Goal: Transaction & Acquisition: Download file/media

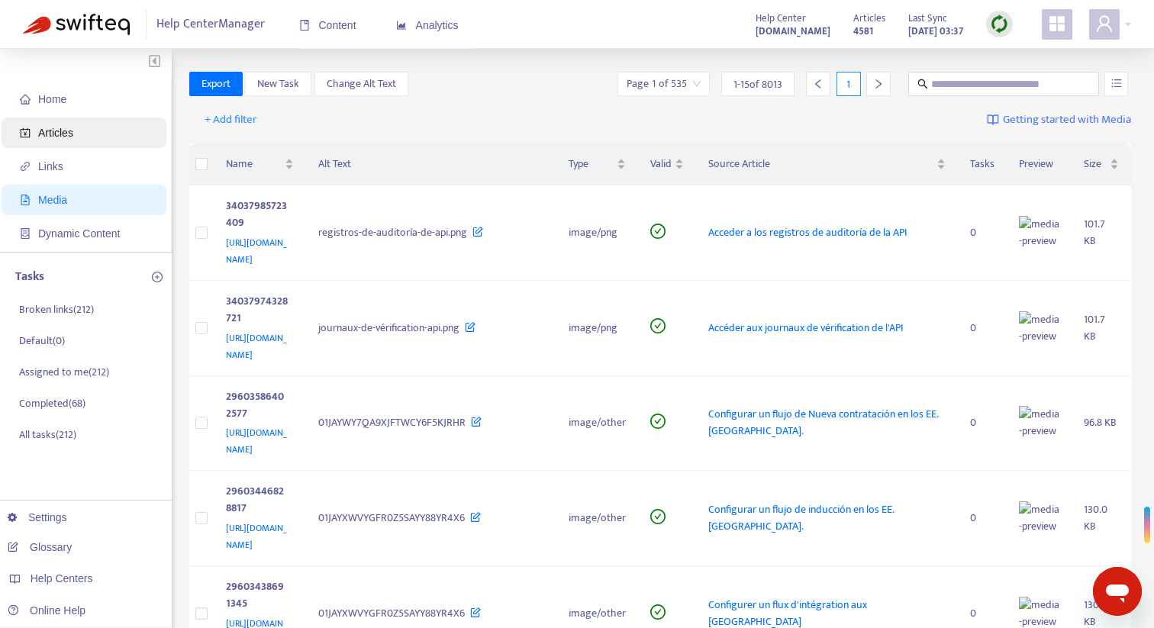
click at [70, 131] on span "Articles" at bounding box center [55, 133] width 35 height 12
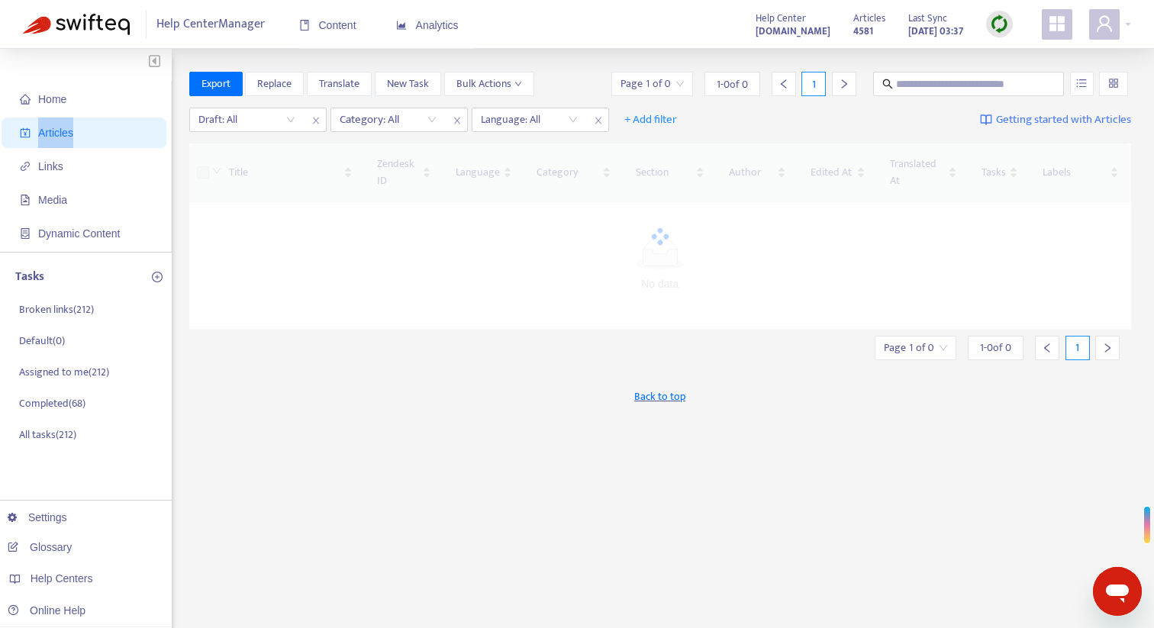
click at [70, 131] on span "Articles" at bounding box center [55, 133] width 35 height 12
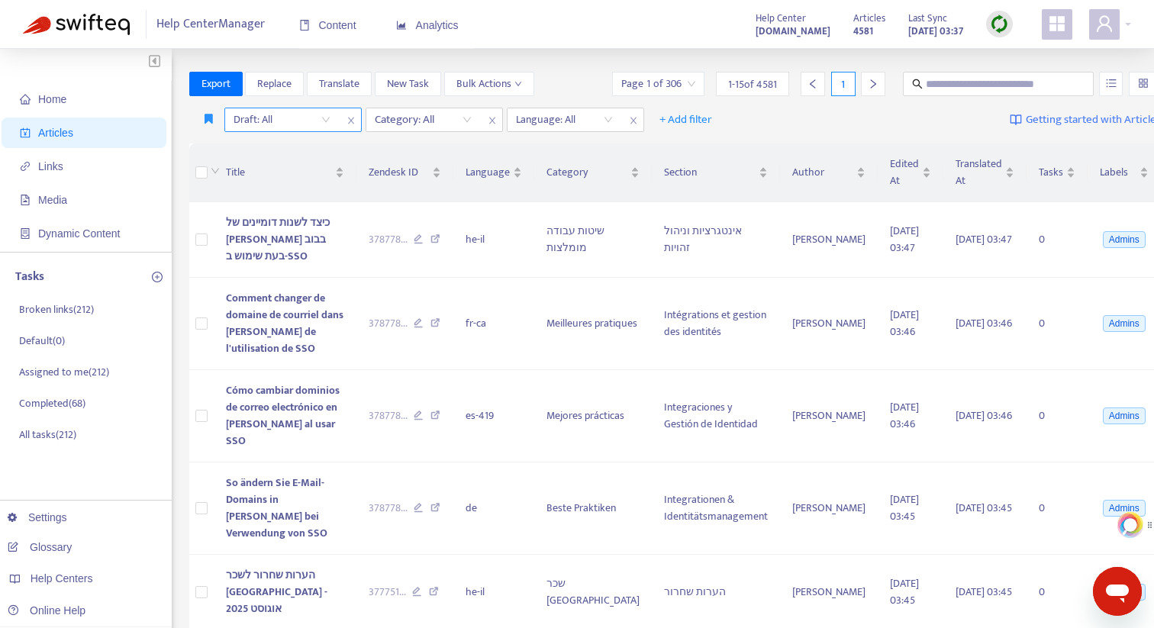
click at [286, 118] on input "search" at bounding box center [282, 119] width 97 height 23
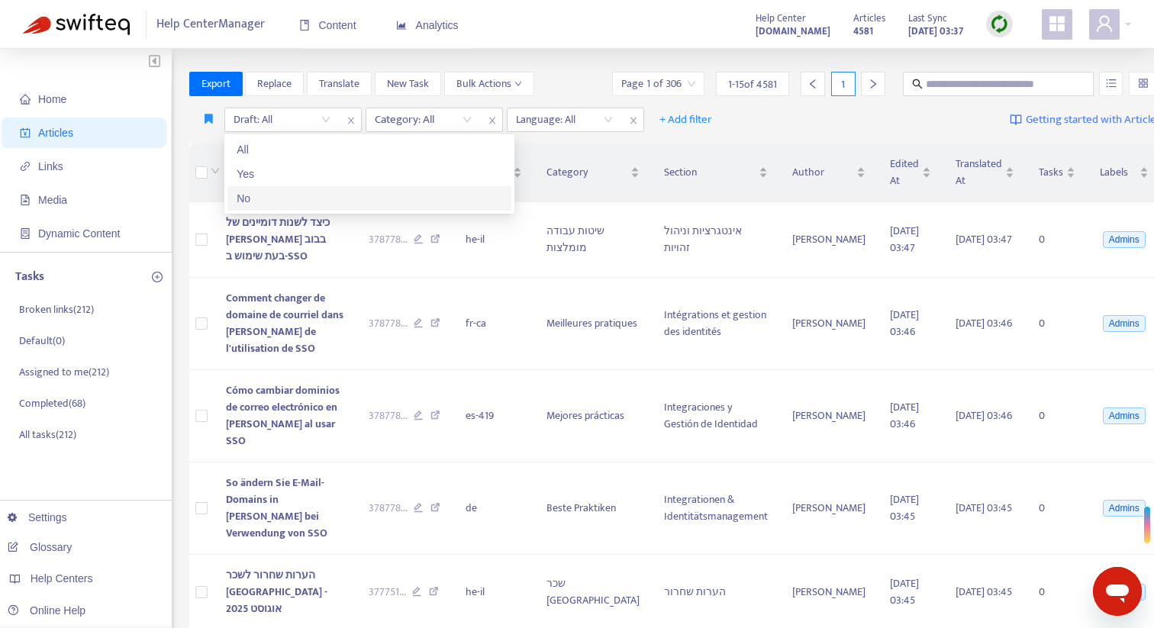
drag, startPoint x: 279, startPoint y: 198, endPoint x: 343, endPoint y: 169, distance: 69.7
click at [280, 198] on div "No" at bounding box center [370, 198] width 266 height 17
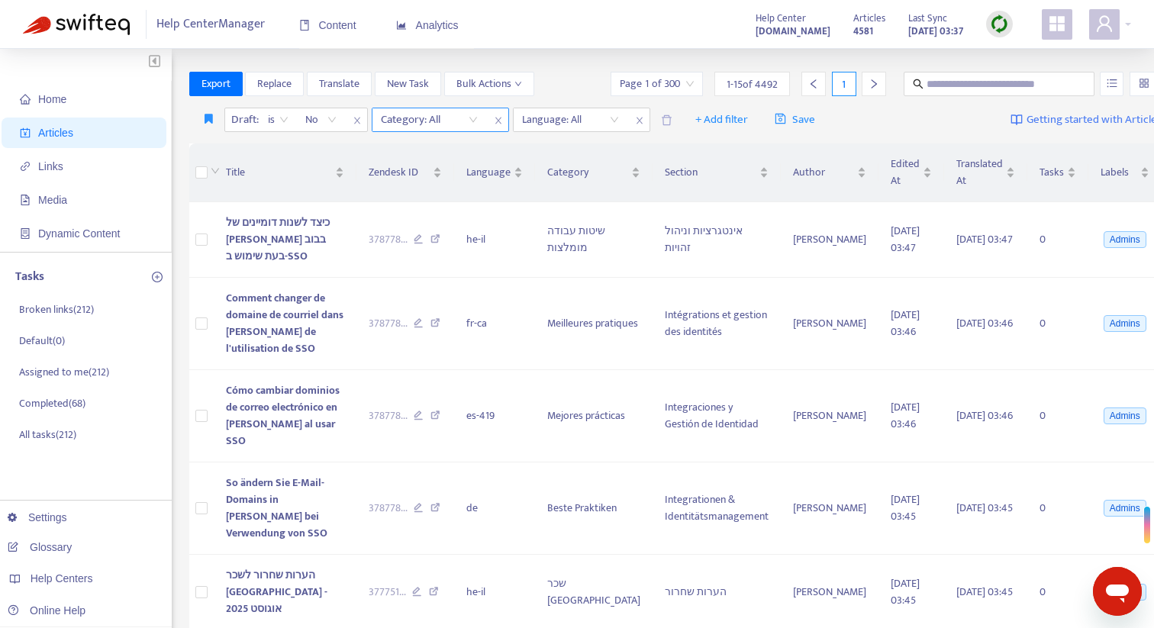
click at [412, 124] on div at bounding box center [422, 120] width 92 height 18
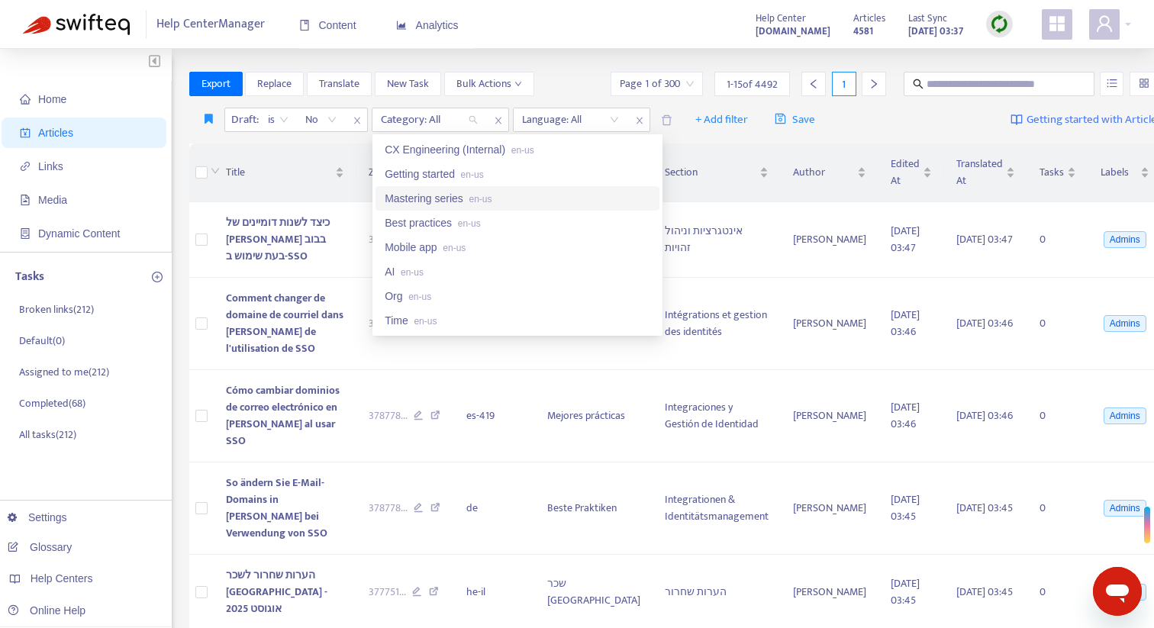
scroll to position [60, 0]
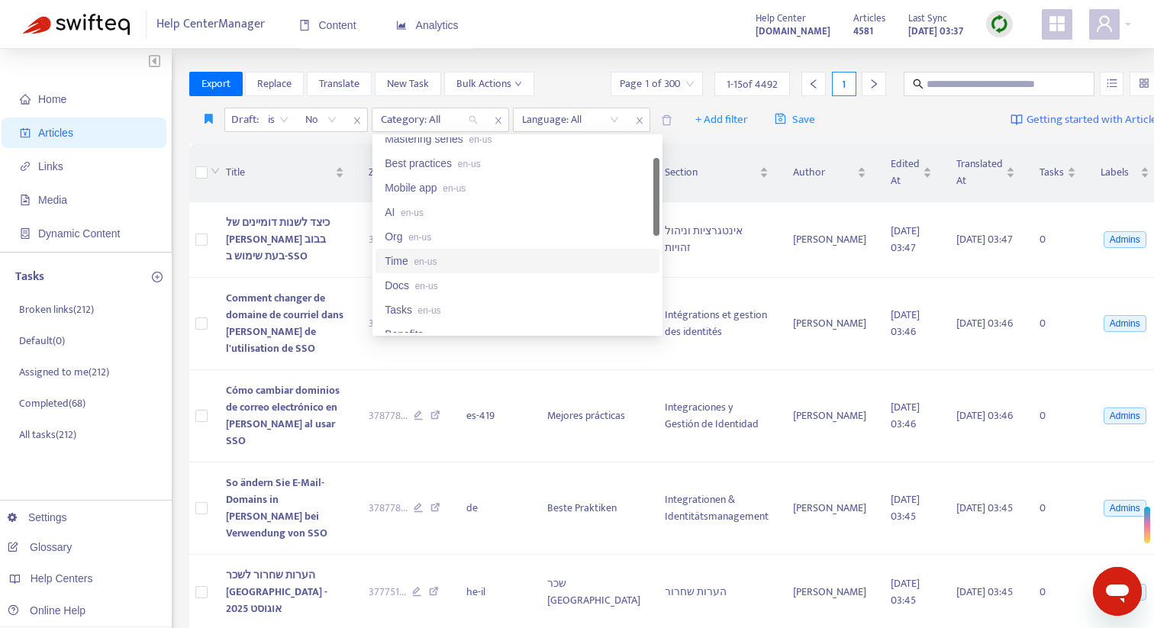
click at [433, 261] on span "en-us" at bounding box center [425, 262] width 23 height 11
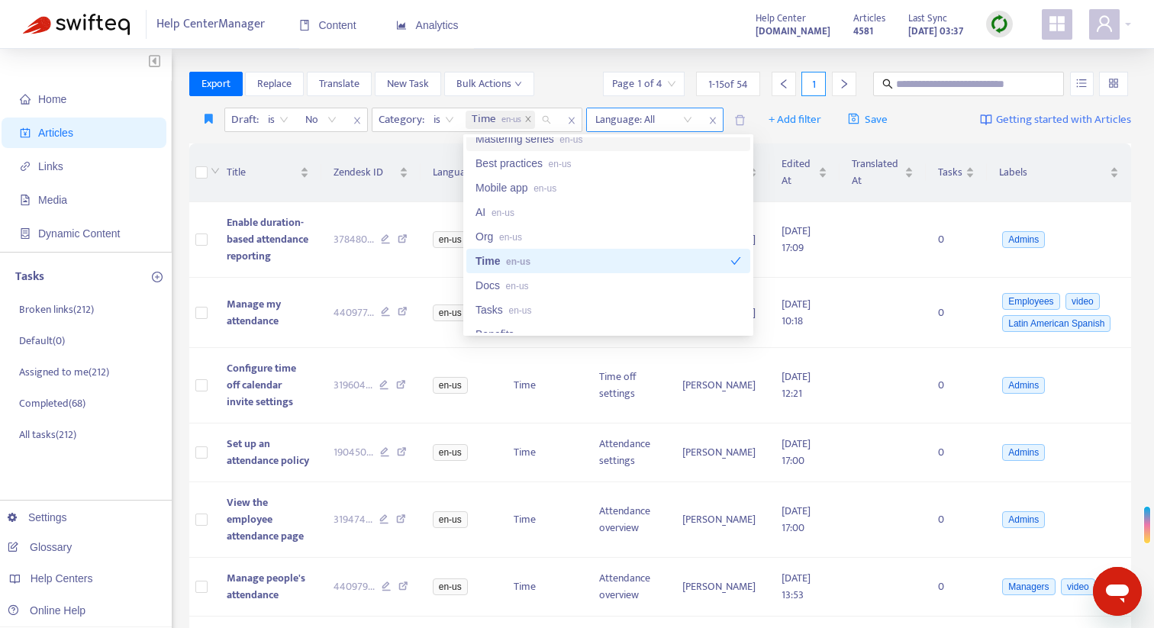
click at [676, 121] on div at bounding box center [636, 120] width 92 height 18
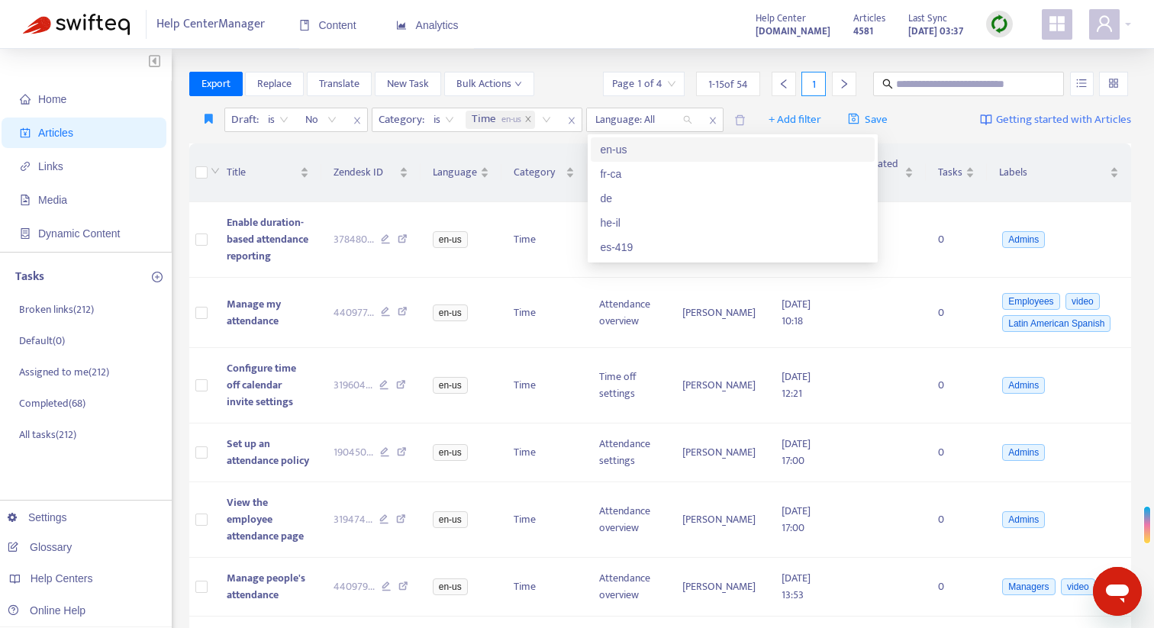
click at [670, 153] on div "en-us" at bounding box center [733, 149] width 266 height 17
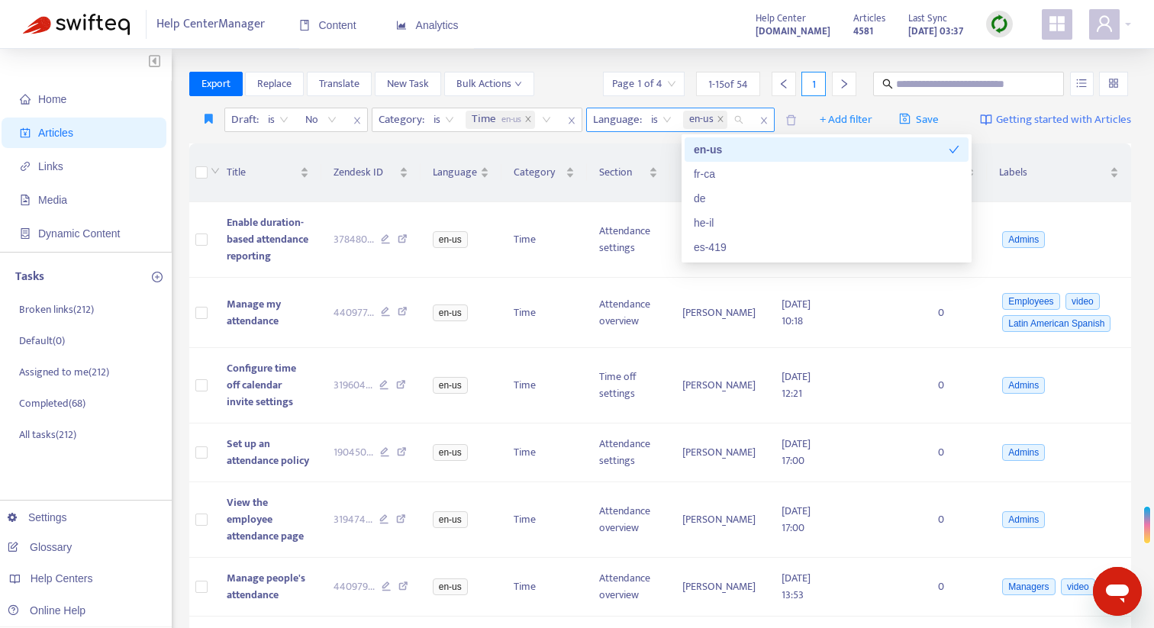
drag, startPoint x: 769, startPoint y: 99, endPoint x: 761, endPoint y: 114, distance: 16.4
click at [769, 99] on div "Export Replace Translate New Task Bulk Actions Page 1 of 4 1 - 15 of 54 1" at bounding box center [660, 87] width 943 height 31
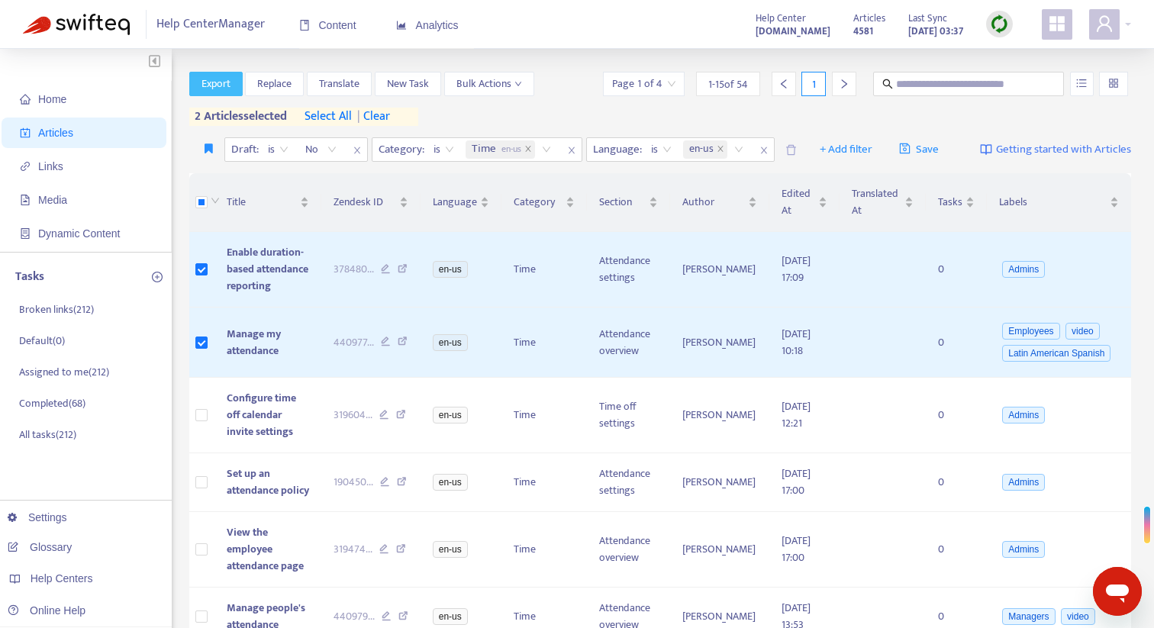
click at [220, 89] on span "Export" at bounding box center [216, 84] width 29 height 17
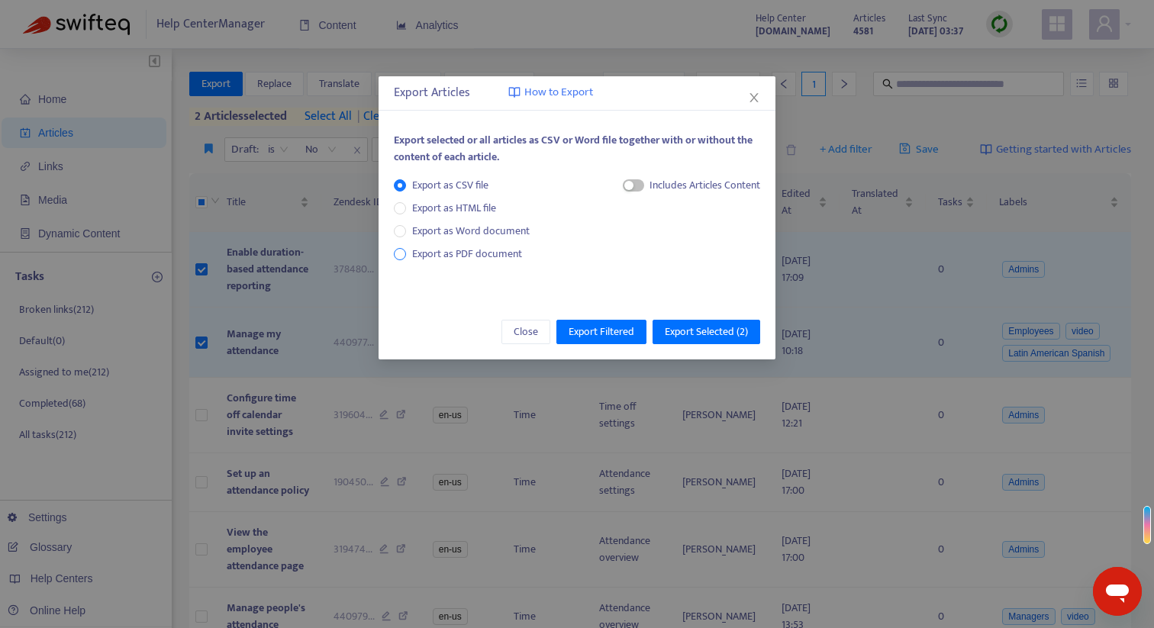
click at [435, 257] on span "Export as PDF document" at bounding box center [467, 254] width 110 height 18
click at [688, 330] on span "Export Selected ( 2 )" at bounding box center [706, 332] width 83 height 17
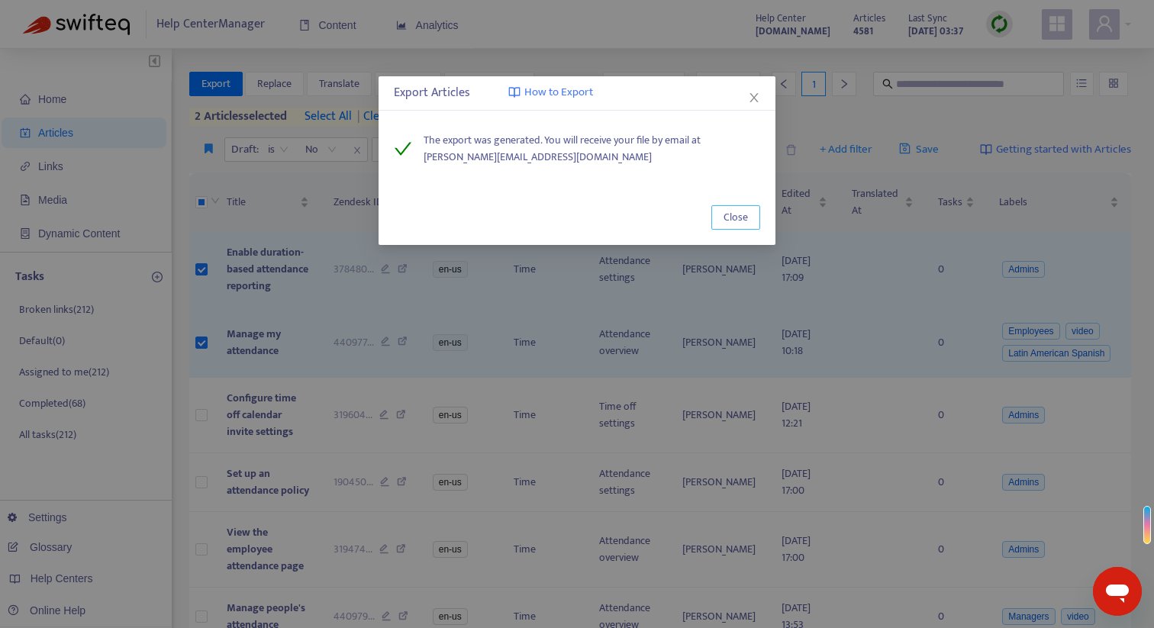
click at [736, 218] on span "Close" at bounding box center [736, 217] width 24 height 17
